Goal: Information Seeking & Learning: Find specific fact

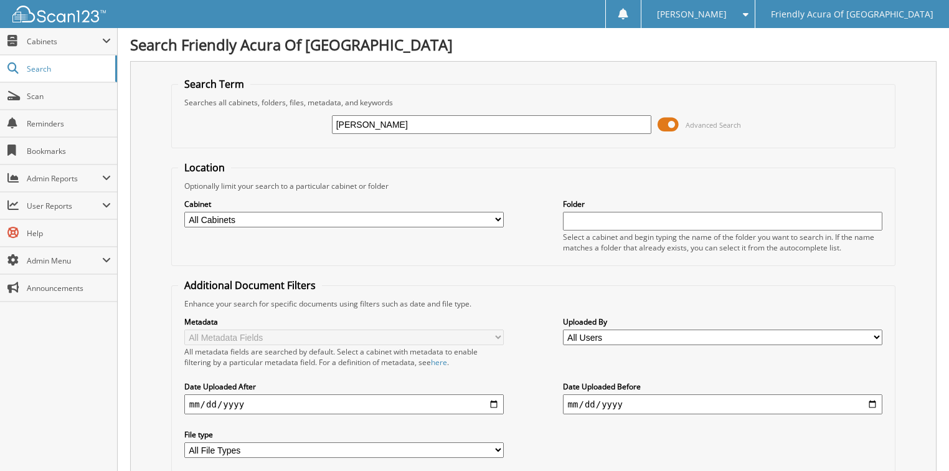
type input "[PERSON_NAME]"
click at [284, 130] on div "[PERSON_NAME] Advanced Search" at bounding box center [533, 125] width 711 height 34
type input "250551S"
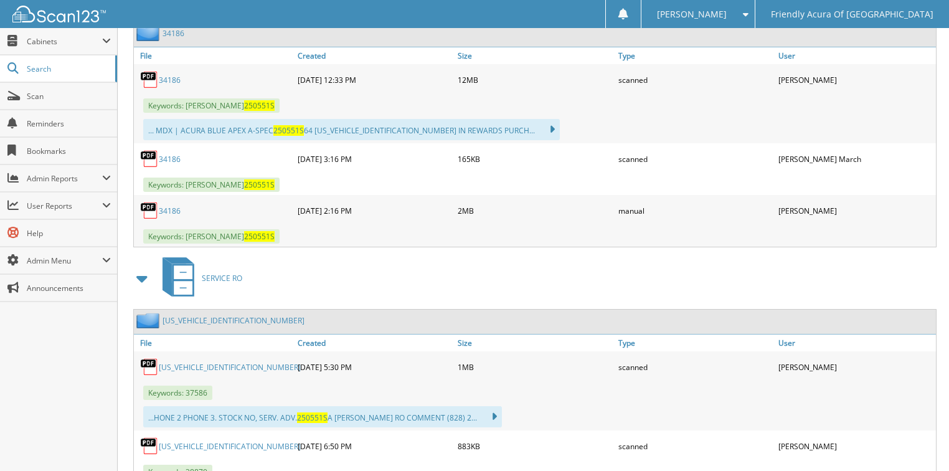
scroll to position [1046, 0]
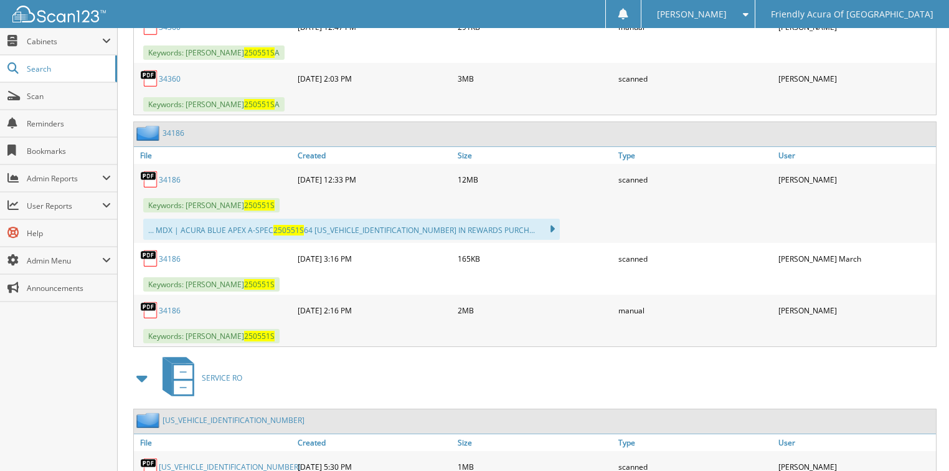
click at [177, 174] on link "34186" at bounding box center [170, 179] width 22 height 11
click at [166, 254] on link "34186" at bounding box center [170, 259] width 22 height 11
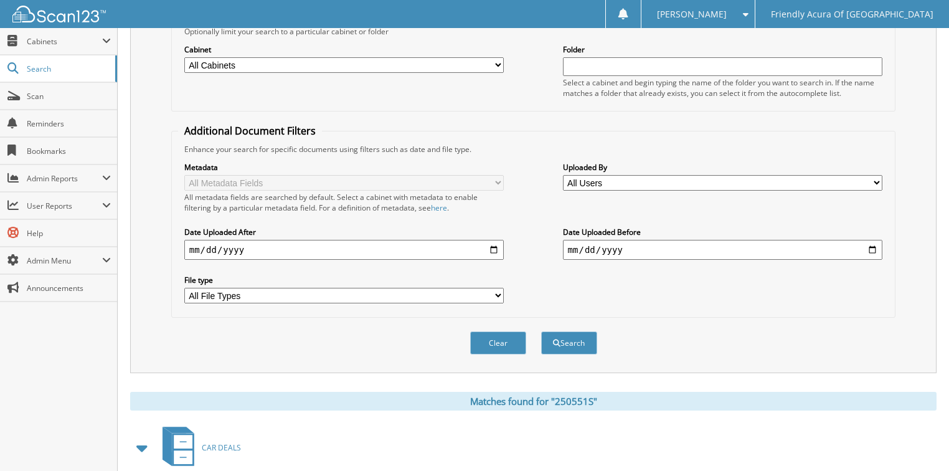
scroll to position [0, 0]
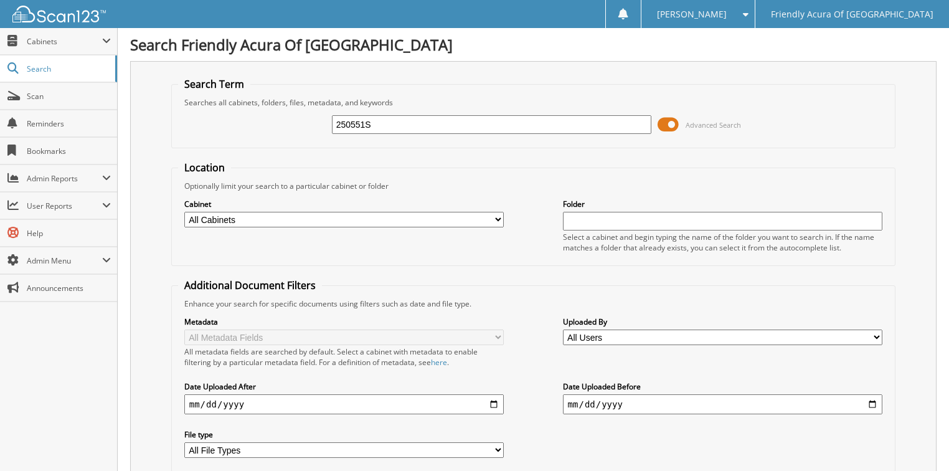
drag, startPoint x: 407, startPoint y: 127, endPoint x: 157, endPoint y: 121, distance: 250.5
click at [187, 129] on div "250551S Advanced Search" at bounding box center [533, 125] width 711 height 34
type input "250493"
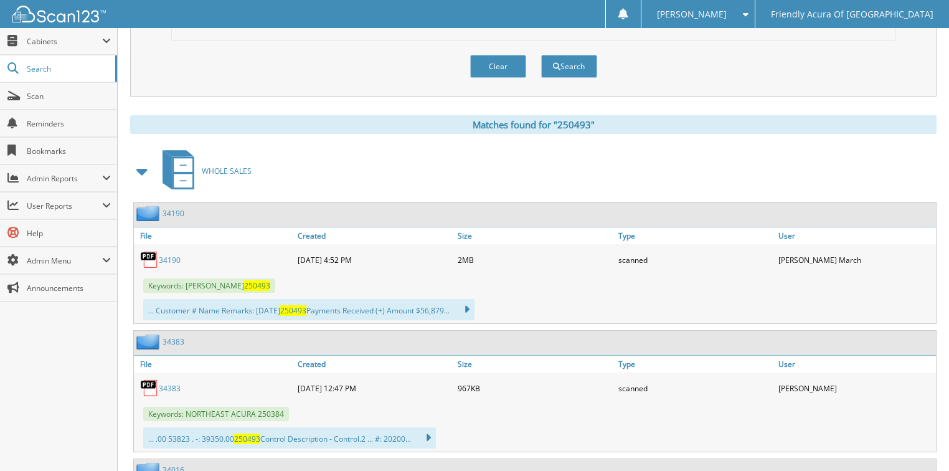
scroll to position [448, 0]
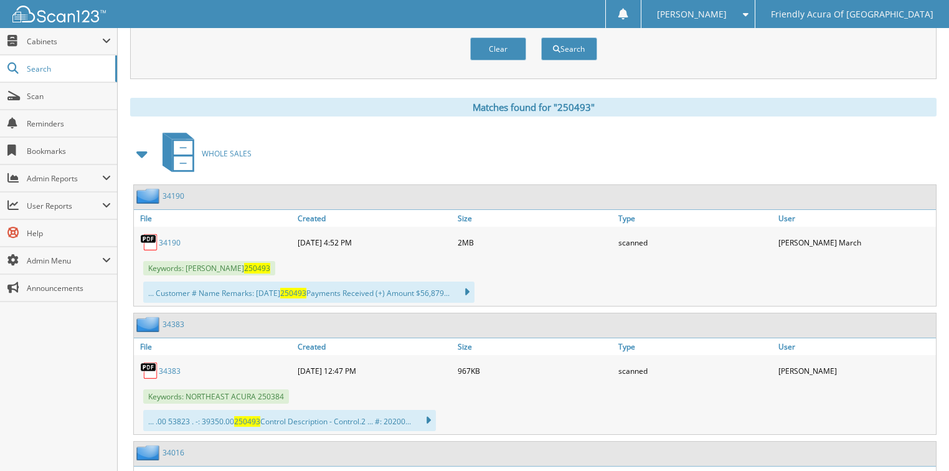
click at [173, 237] on link "34190" at bounding box center [170, 242] width 22 height 11
